Goal: Task Accomplishment & Management: Manage account settings

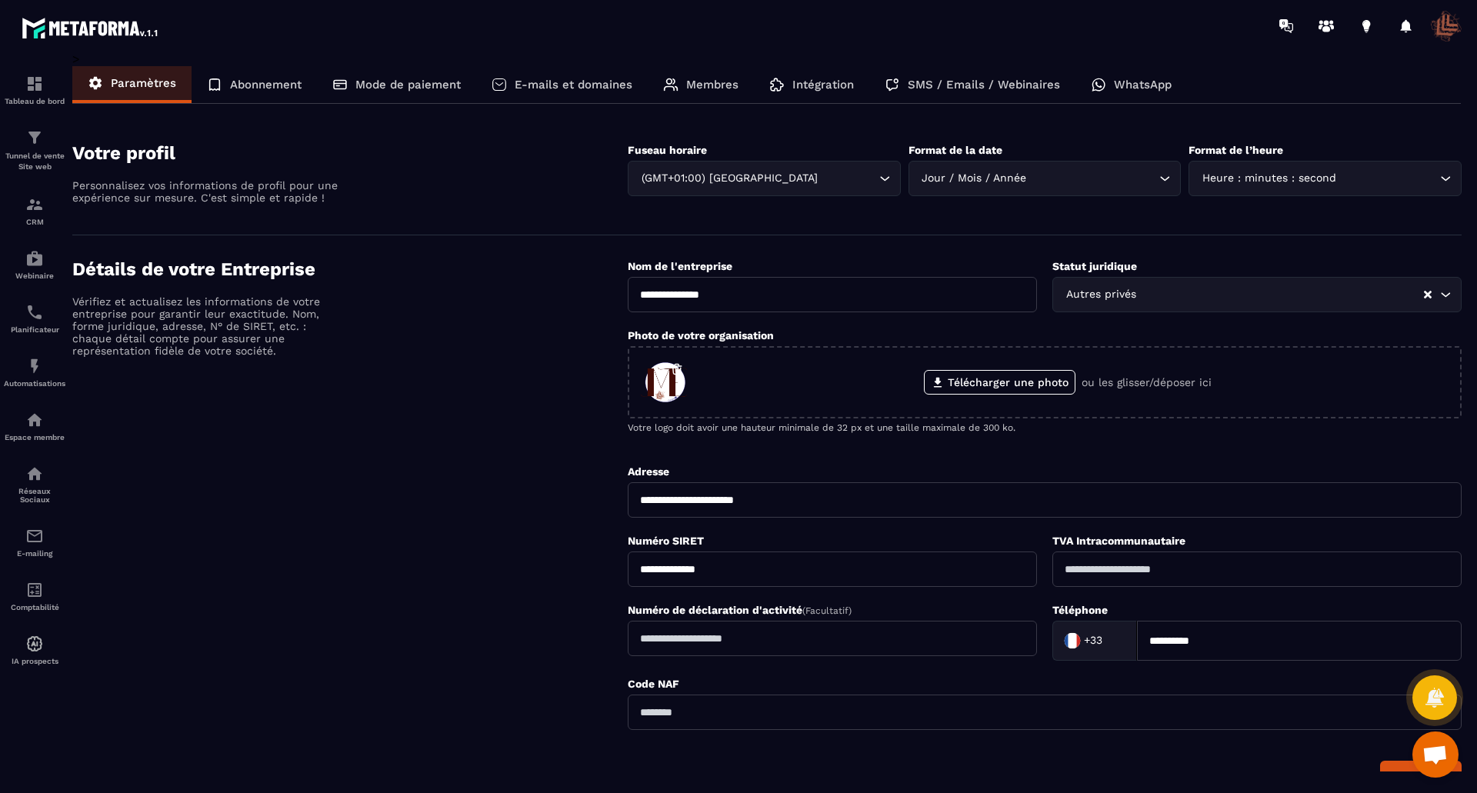
click at [258, 88] on p "Abonnement" at bounding box center [266, 85] width 72 height 14
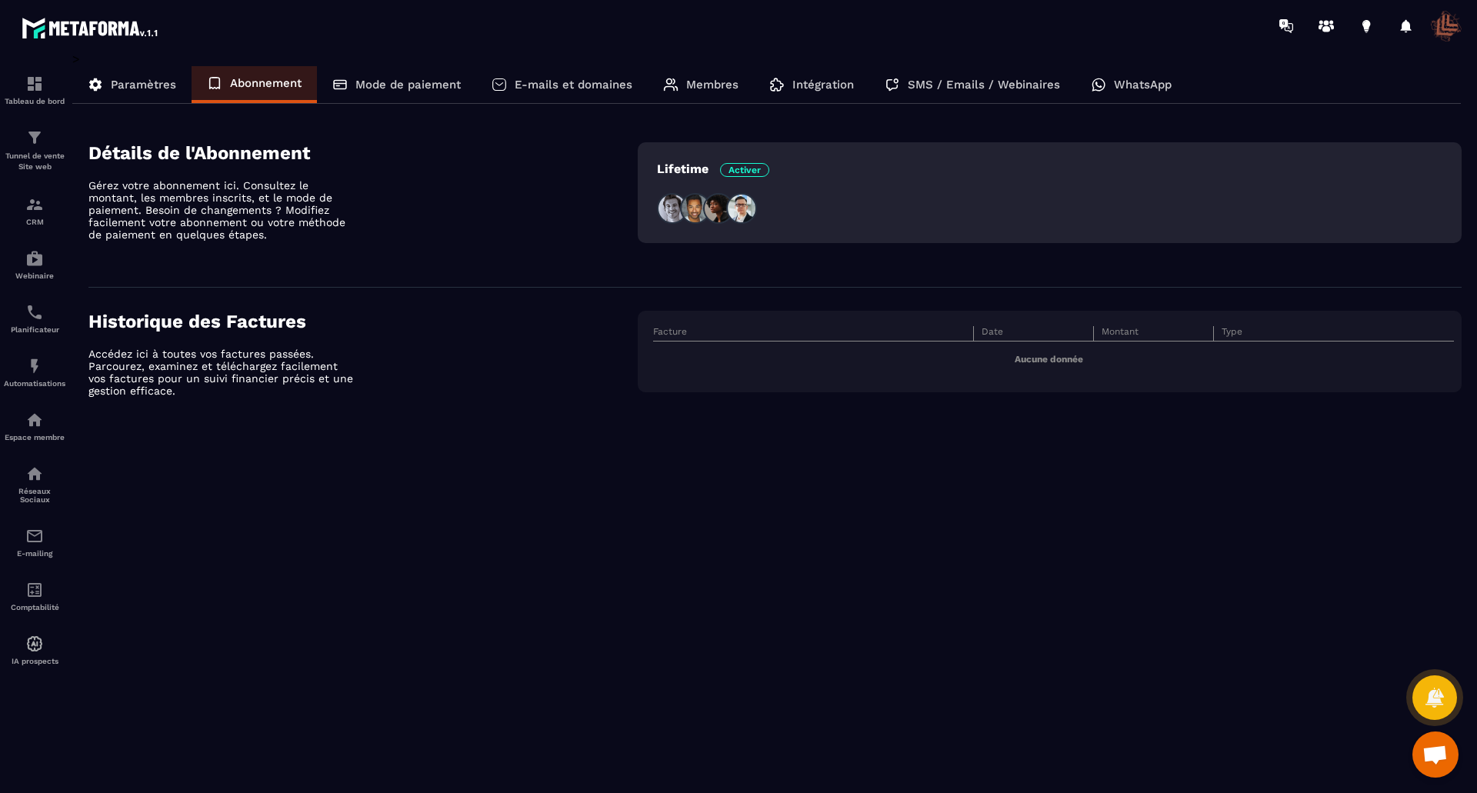
click at [670, 210] on img at bounding box center [672, 208] width 31 height 31
click at [370, 79] on p "Mode de paiement" at bounding box center [408, 85] width 105 height 14
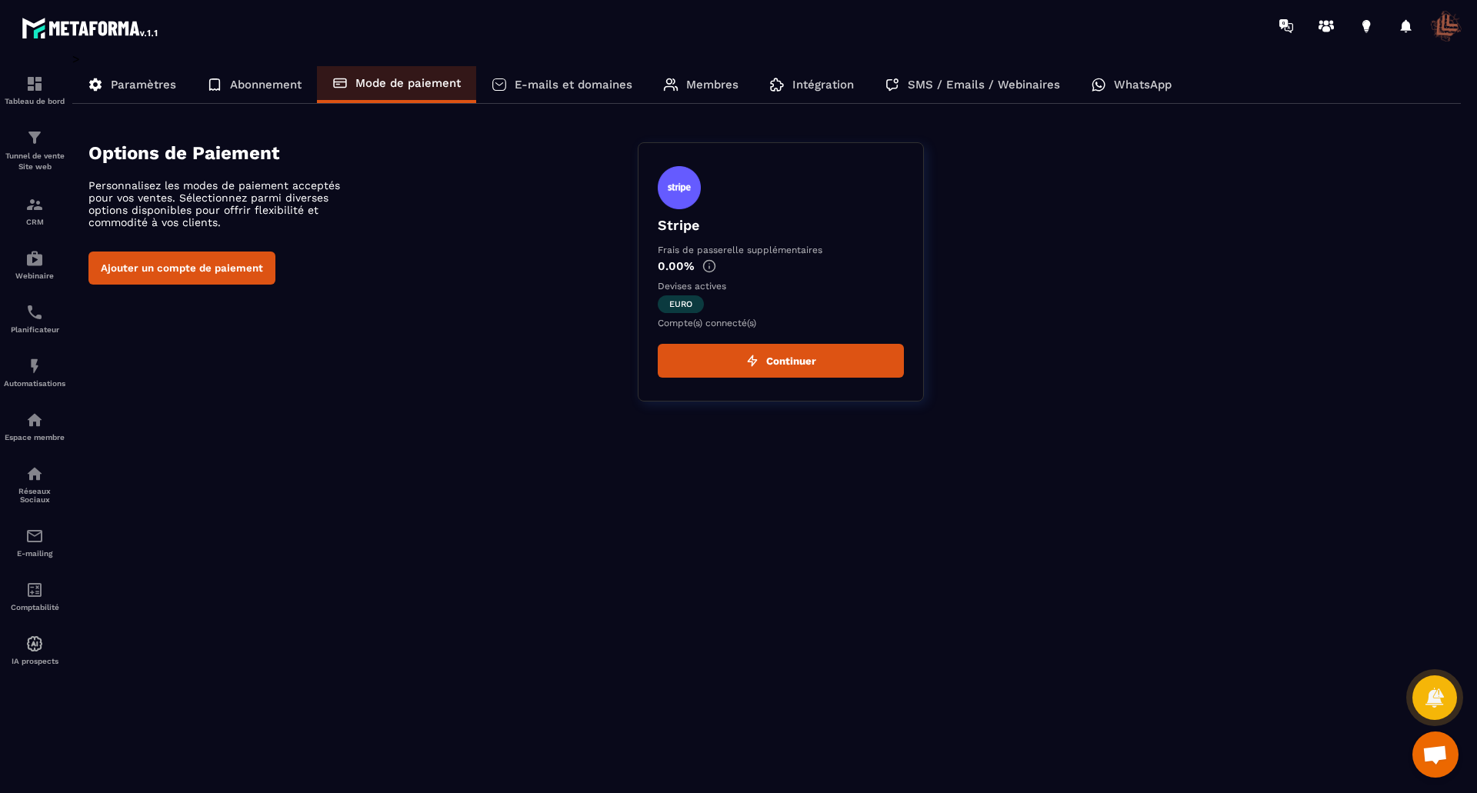
click at [529, 81] on p "E-mails et domaines" at bounding box center [574, 85] width 118 height 14
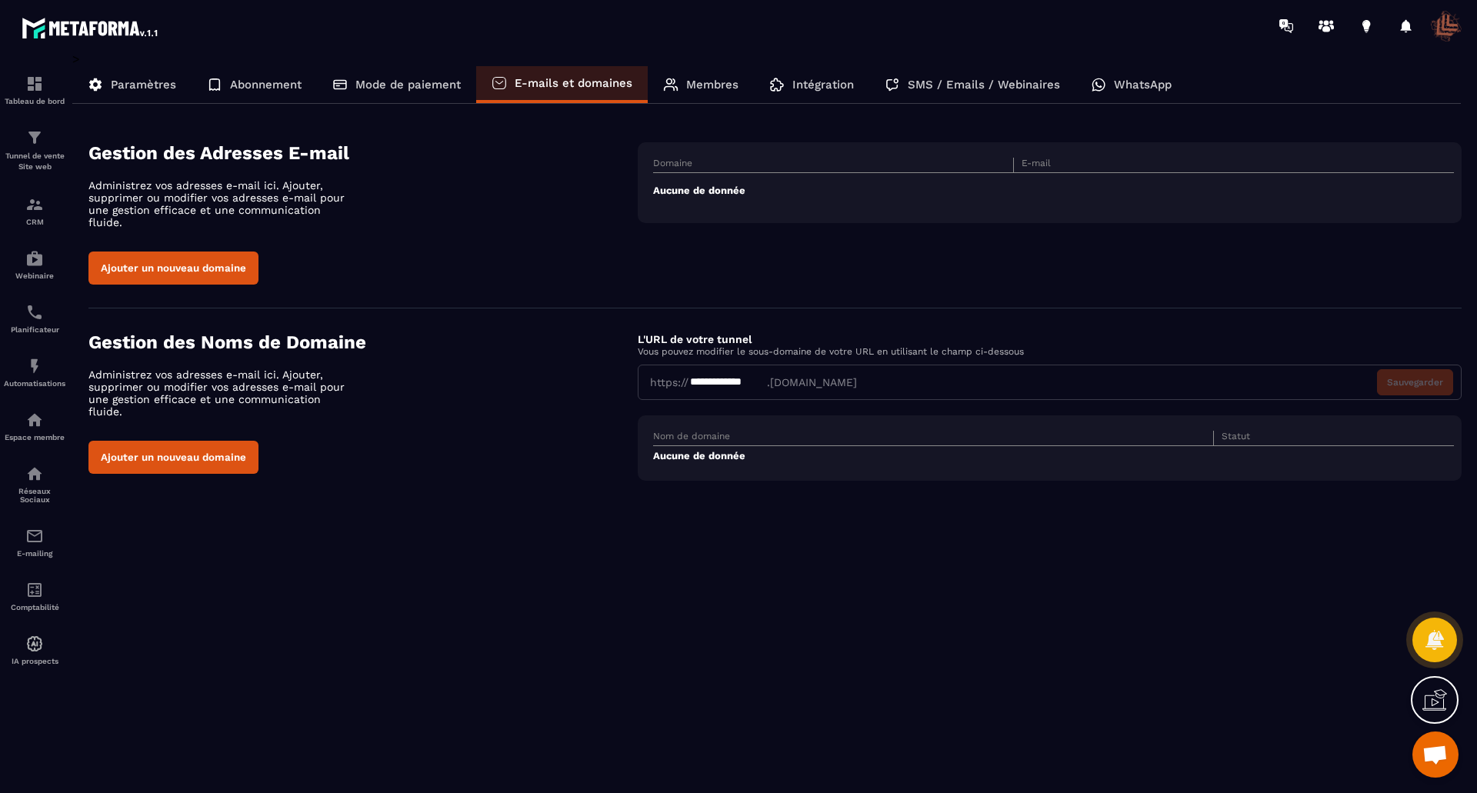
click at [718, 78] on p "Membres" at bounding box center [712, 85] width 52 height 14
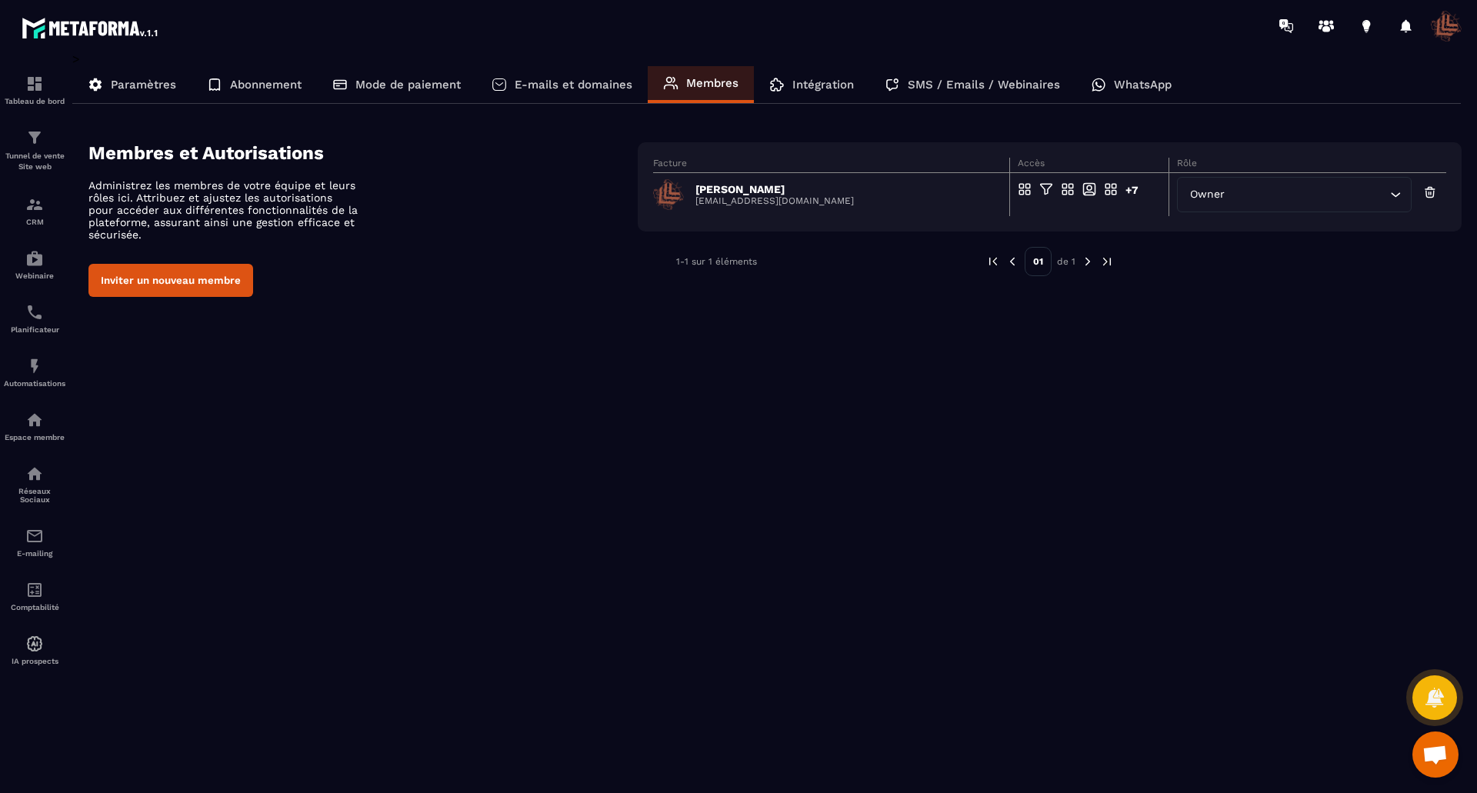
click at [819, 83] on p "Intégration" at bounding box center [824, 85] width 62 height 14
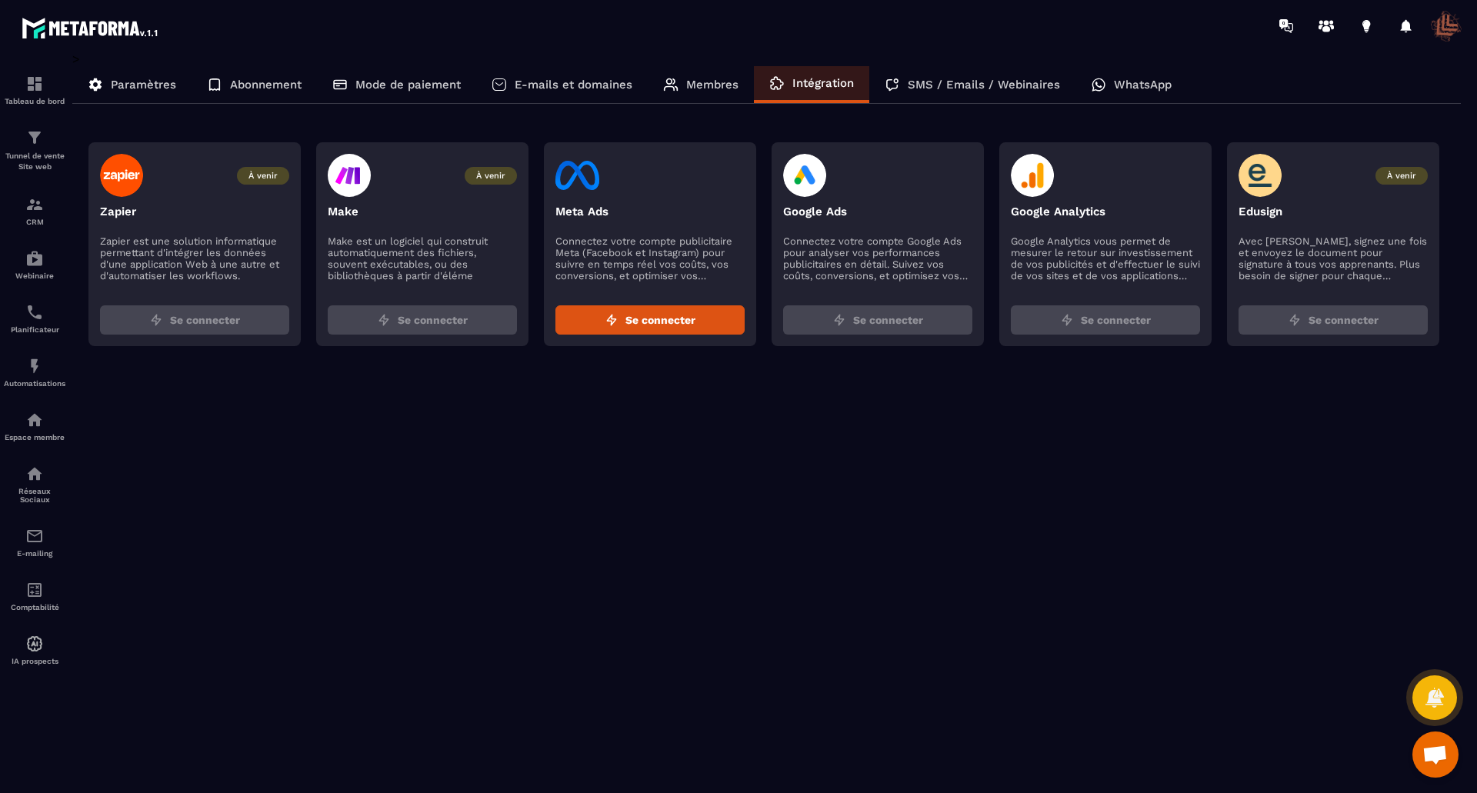
click at [952, 89] on p "SMS / Emails / Webinaires" at bounding box center [984, 85] width 152 height 14
